Goal: Communication & Community: Ask a question

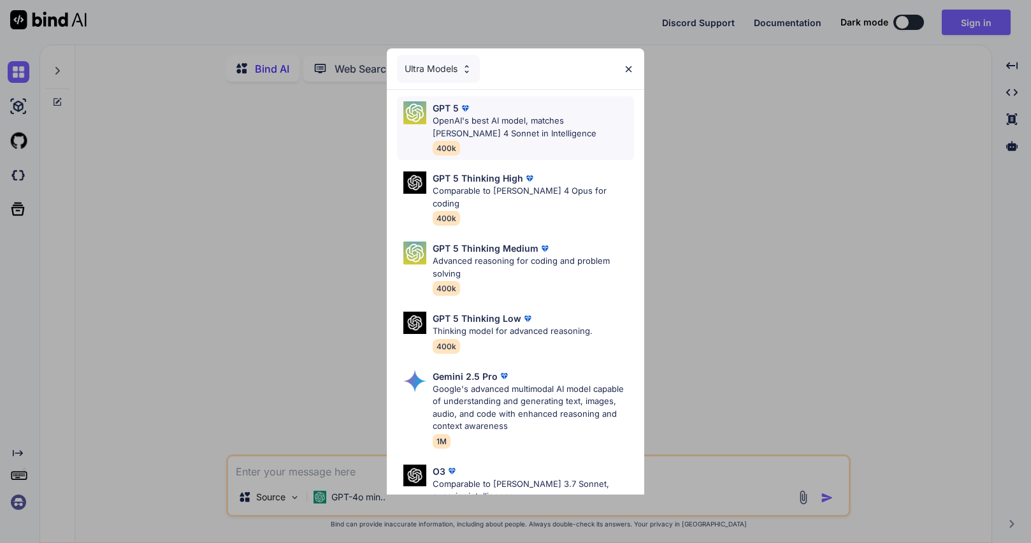
click at [484, 124] on p "OpenAI's best AI model, matches [PERSON_NAME] 4 Sonnet in Intelligence" at bounding box center [534, 127] width 202 height 25
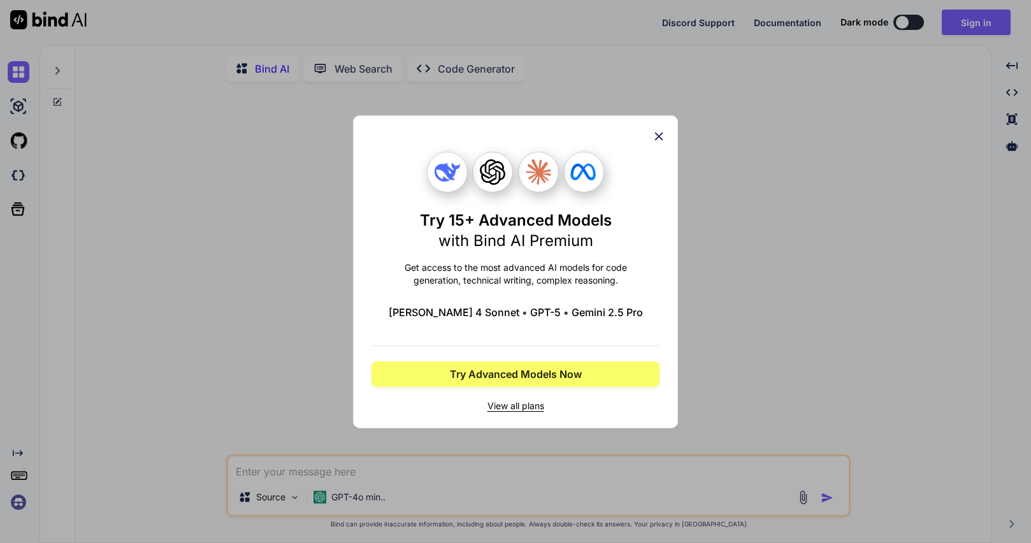
click at [660, 136] on icon at bounding box center [659, 136] width 8 height 8
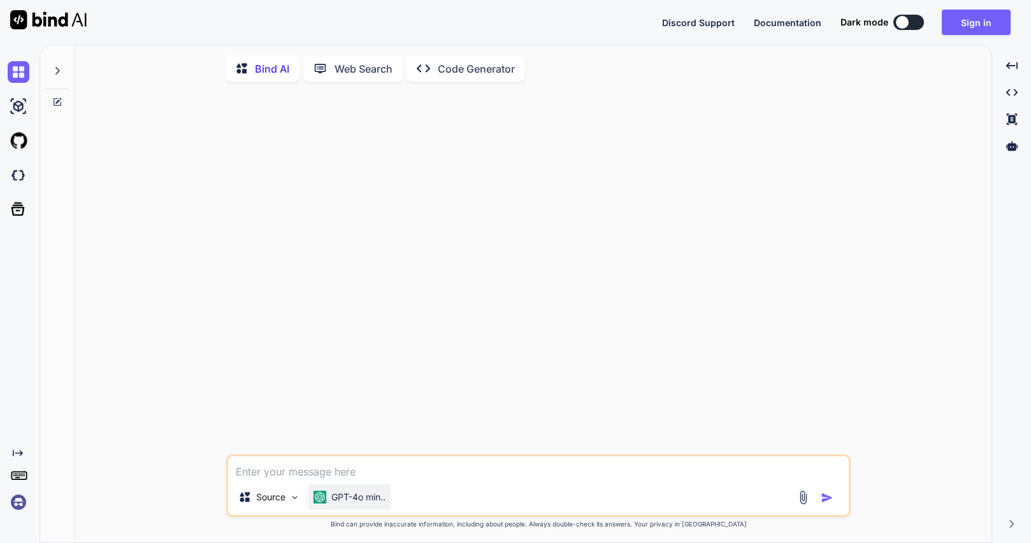
click at [341, 503] on p "GPT-4o min.." at bounding box center [358, 497] width 54 height 13
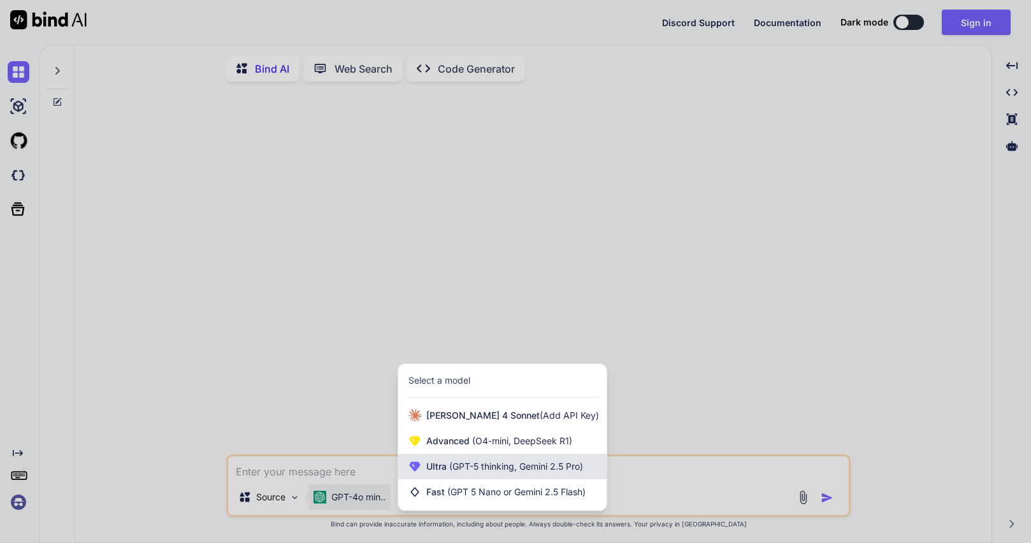
click at [423, 466] on div "Ultra (GPT-5 thinking, Gemini 2.5 Pro)" at bounding box center [502, 466] width 208 height 25
type textarea "x"
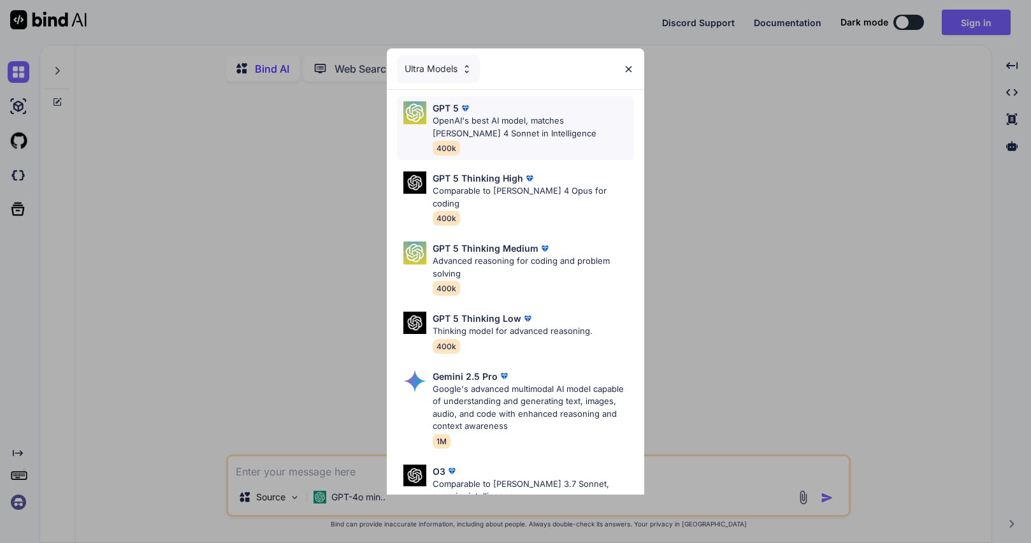
click at [493, 122] on p "OpenAI's best AI model, matches [PERSON_NAME] 4 Sonnet in Intelligence" at bounding box center [534, 127] width 202 height 25
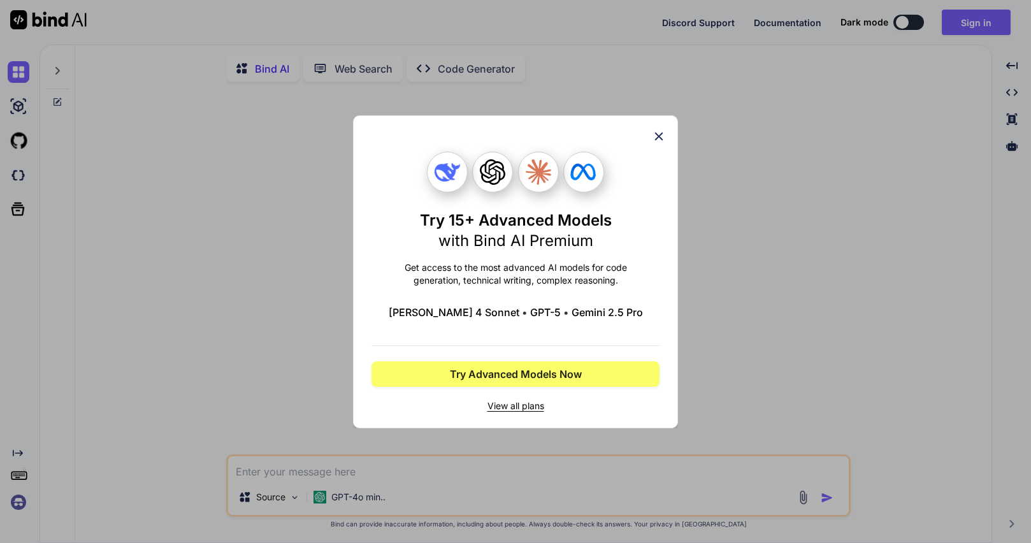
click at [935, 143] on div "Try 15+ Advanced Models with Bind AI Premium Get access to the most advanced AI…" at bounding box center [515, 271] width 1031 height 543
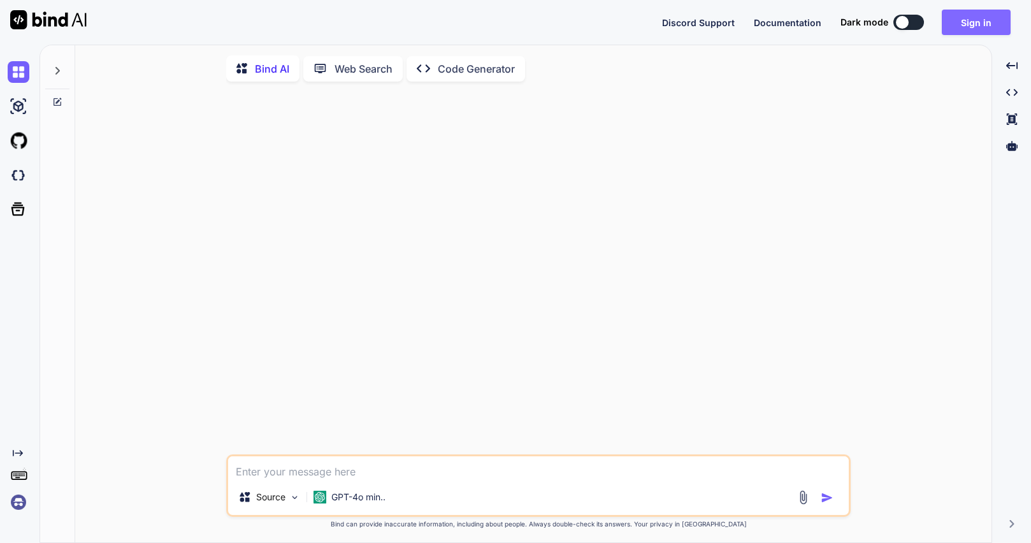
click at [984, 21] on button "Sign in" at bounding box center [976, 22] width 69 height 25
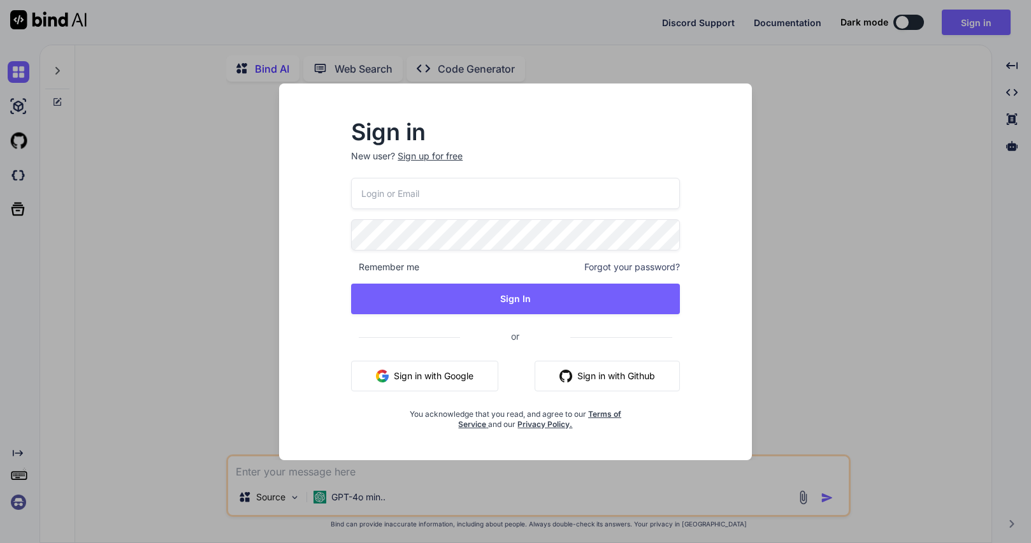
click at [439, 383] on button "Sign in with Google" at bounding box center [424, 376] width 147 height 31
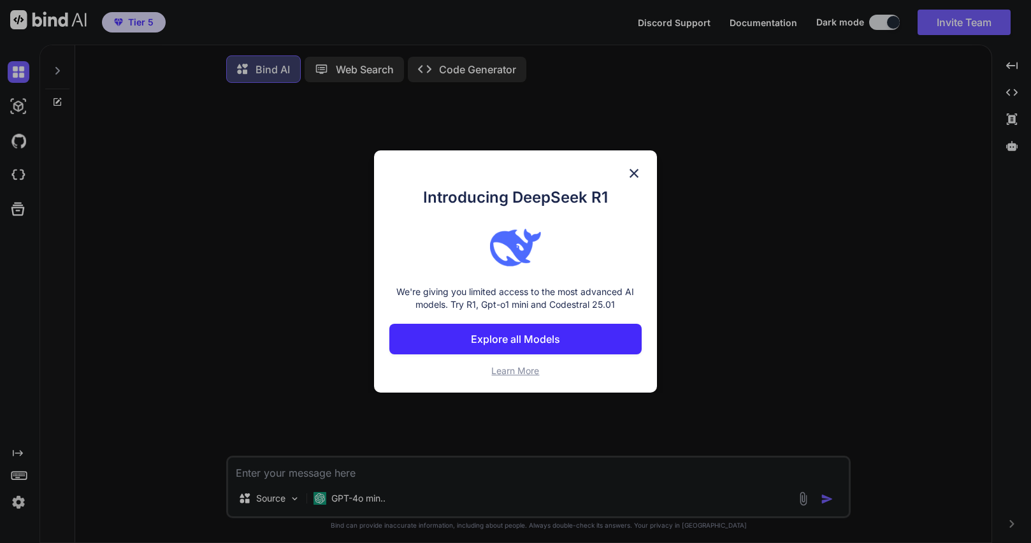
click at [638, 168] on img at bounding box center [634, 173] width 15 height 15
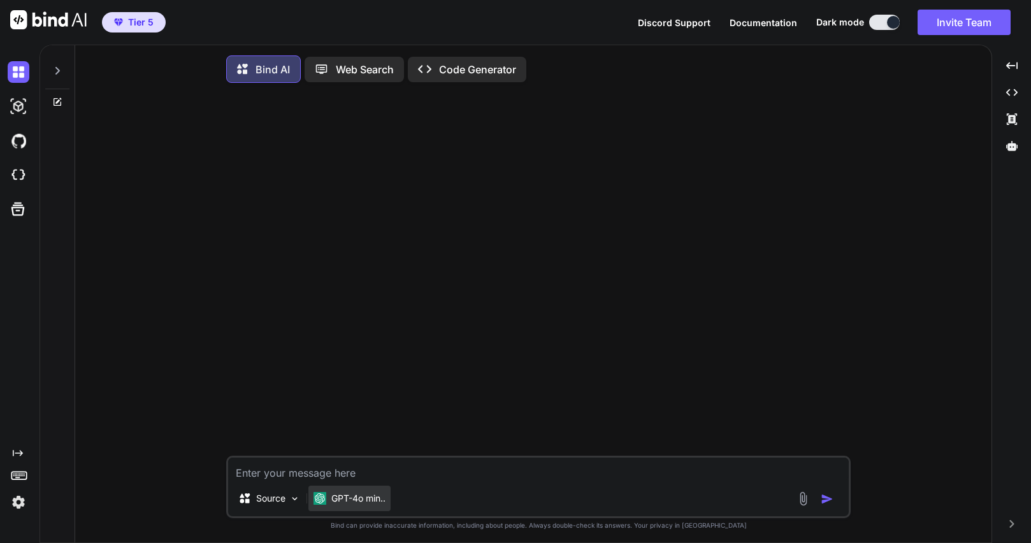
click at [347, 504] on p "GPT-4o min.." at bounding box center [358, 498] width 54 height 13
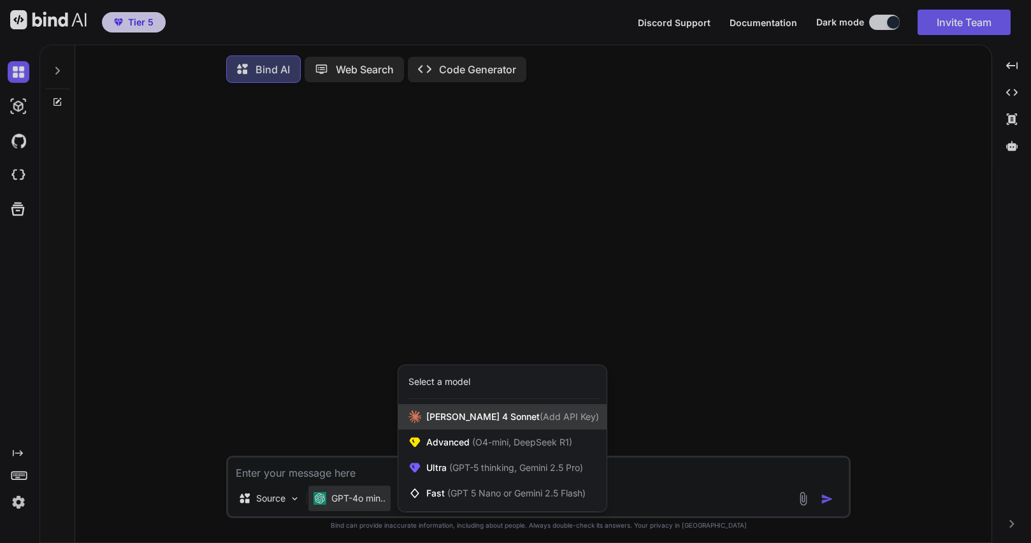
click at [435, 417] on span "[PERSON_NAME] 4 Sonnet (Add API Key)" at bounding box center [512, 417] width 173 height 13
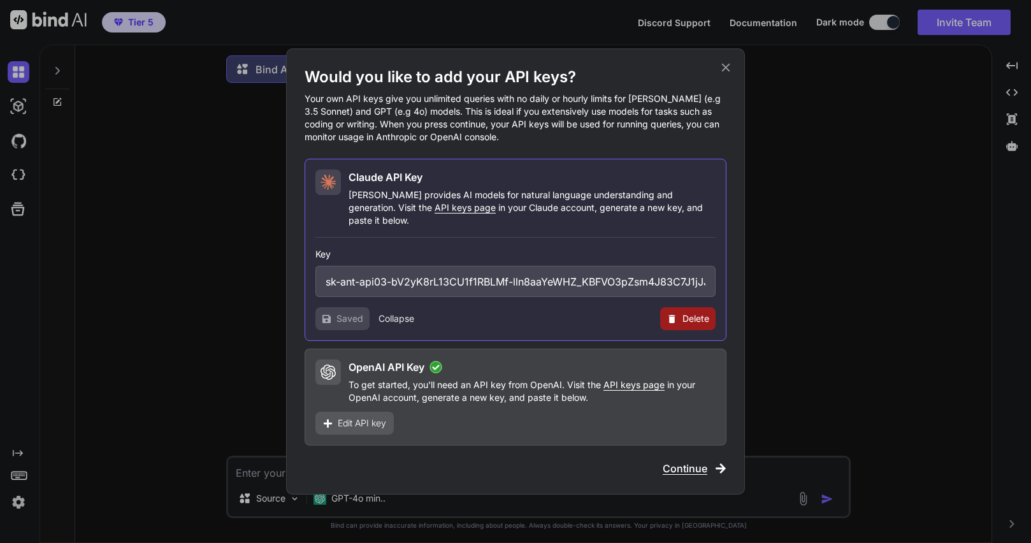
click at [681, 463] on span "Continue" at bounding box center [685, 468] width 45 height 15
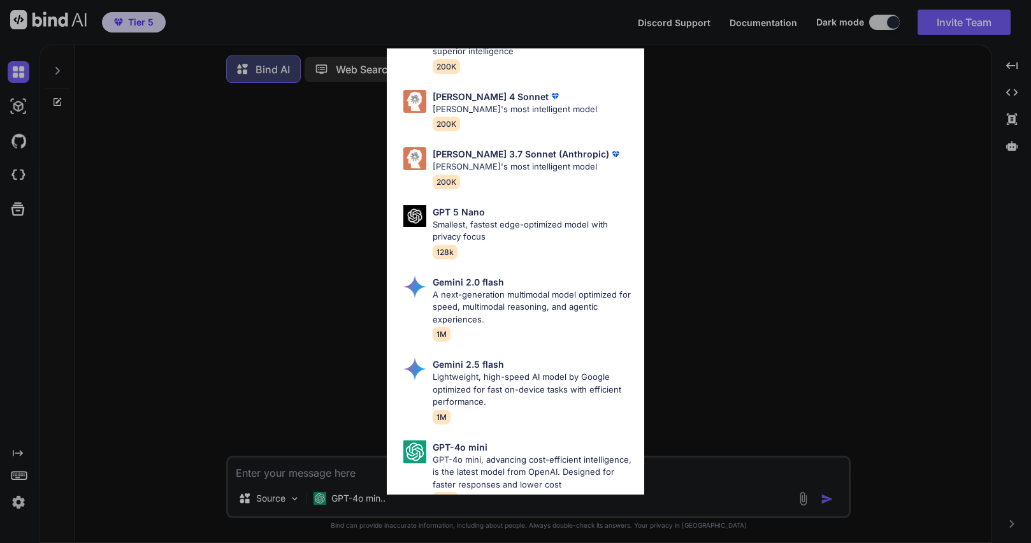
scroll to position [701, 0]
click at [17, 500] on div "All GPT 5 Mini Smaller, fast variant balancing speed and capability for light t…" at bounding box center [515, 271] width 1031 height 543
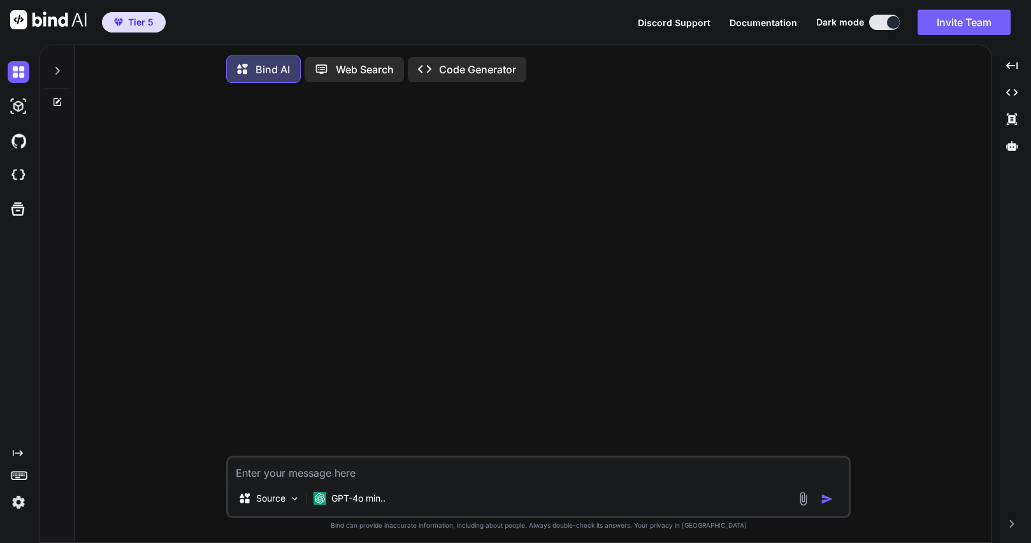
click at [22, 503] on img at bounding box center [19, 502] width 22 height 22
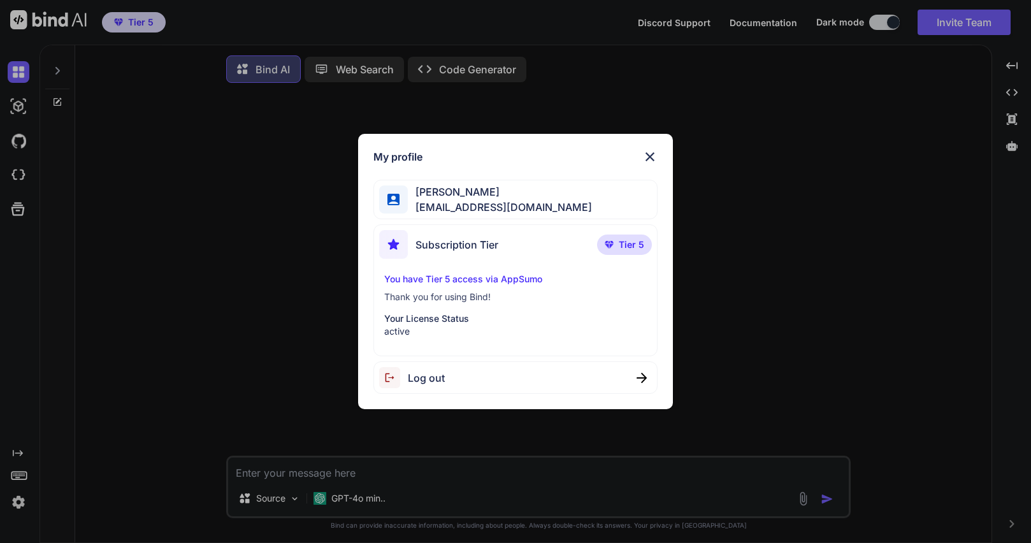
click at [442, 381] on span "Log out" at bounding box center [426, 377] width 37 height 15
